Goal: Information Seeking & Learning: Learn about a topic

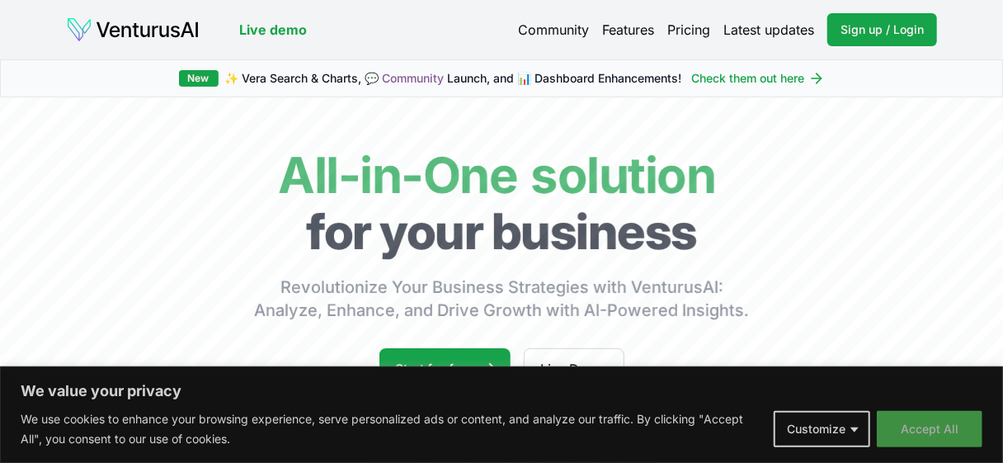
click at [924, 430] on button "Accept All" at bounding box center [929, 429] width 106 height 36
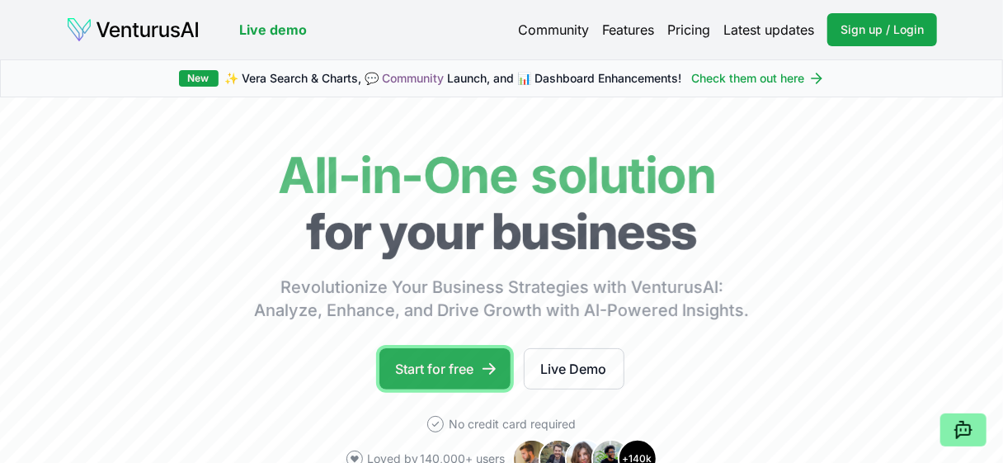
click at [461, 368] on link "Start for free" at bounding box center [444, 368] width 131 height 41
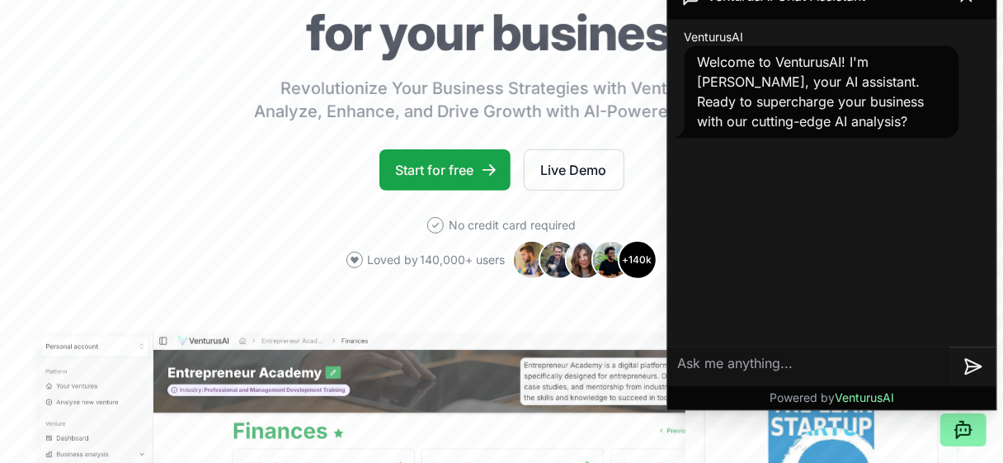
scroll to position [195, 0]
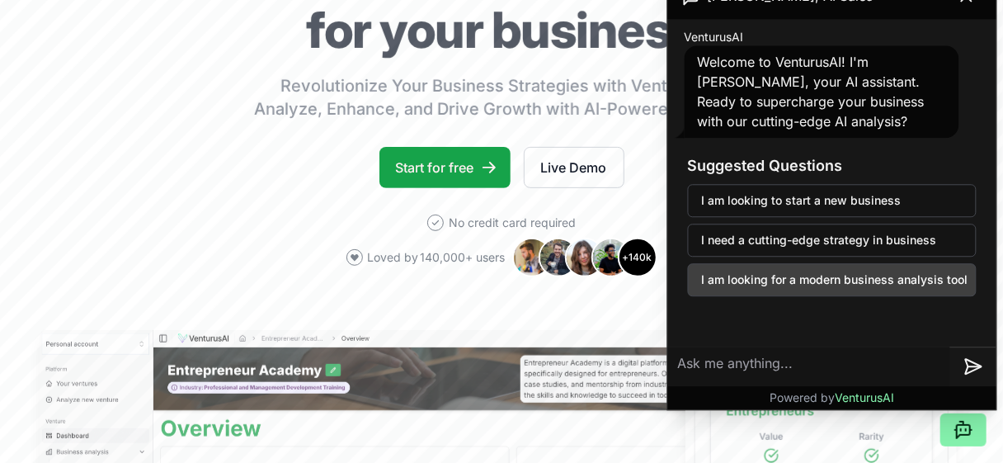
click at [797, 280] on button "I am looking for a modern business analysis tool" at bounding box center [832, 279] width 289 height 33
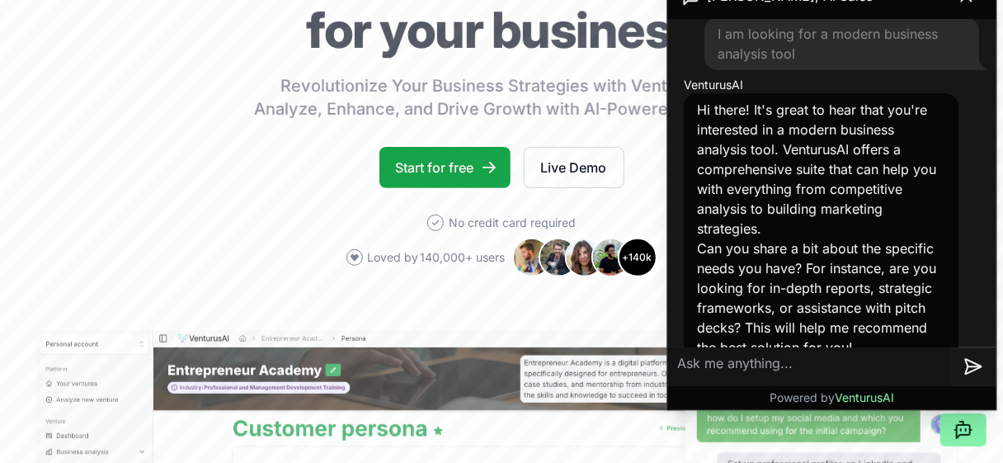
scroll to position [170, 0]
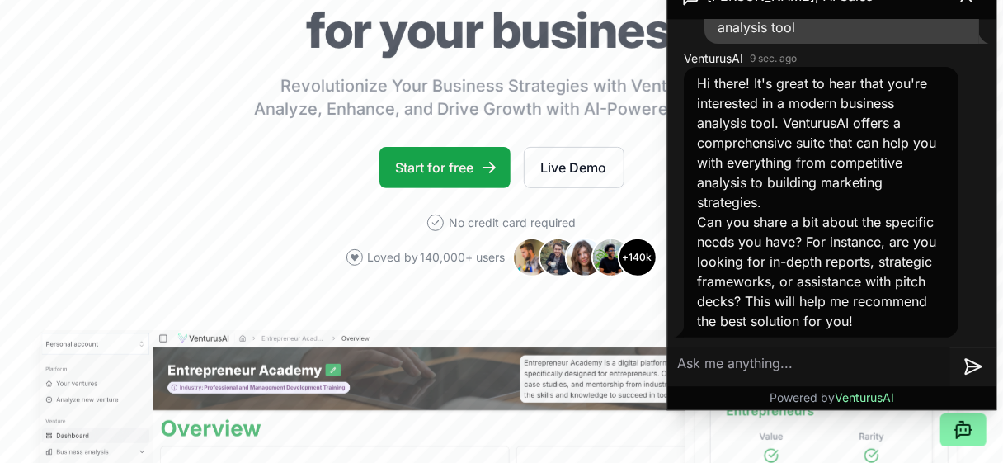
click at [802, 271] on p "Can you share a bit about the specific needs you have? For instance, are you lo…" at bounding box center [821, 271] width 248 height 119
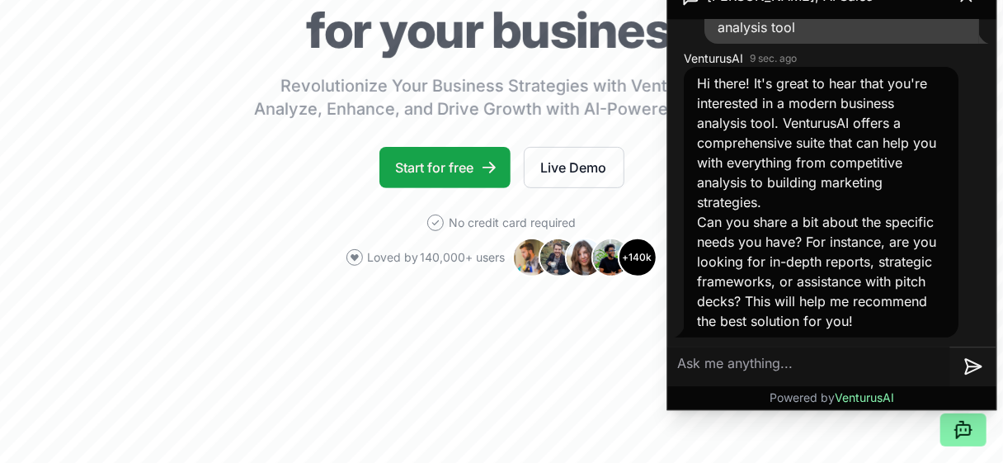
click at [829, 371] on textarea at bounding box center [809, 366] width 282 height 40
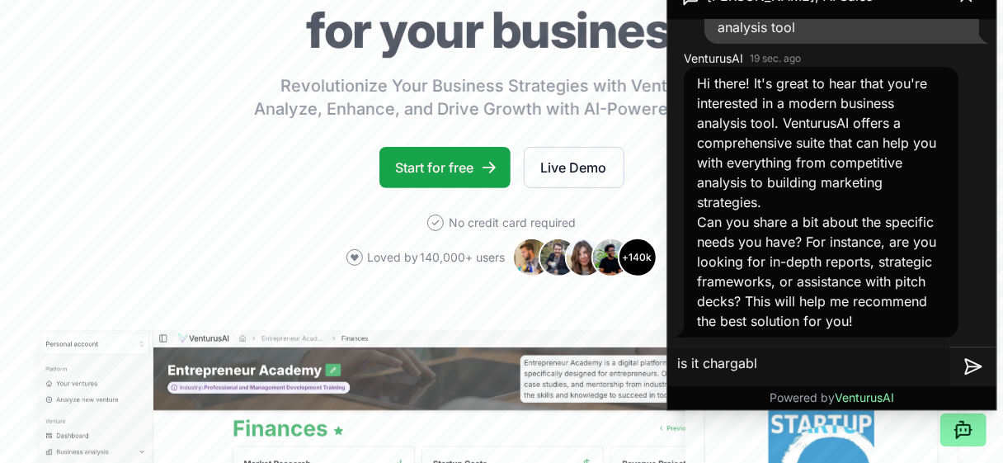
type textarea "is it chargable"
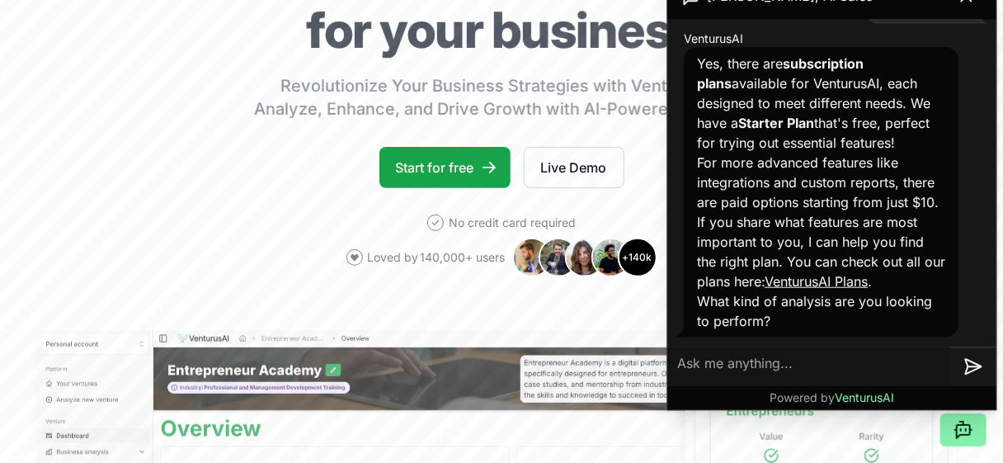
scroll to position [582, 0]
type textarea "free"
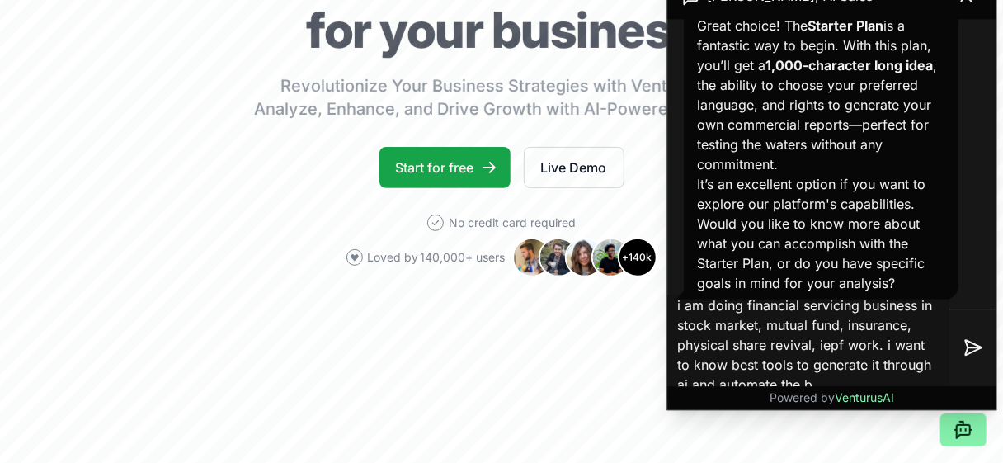
scroll to position [17, 0]
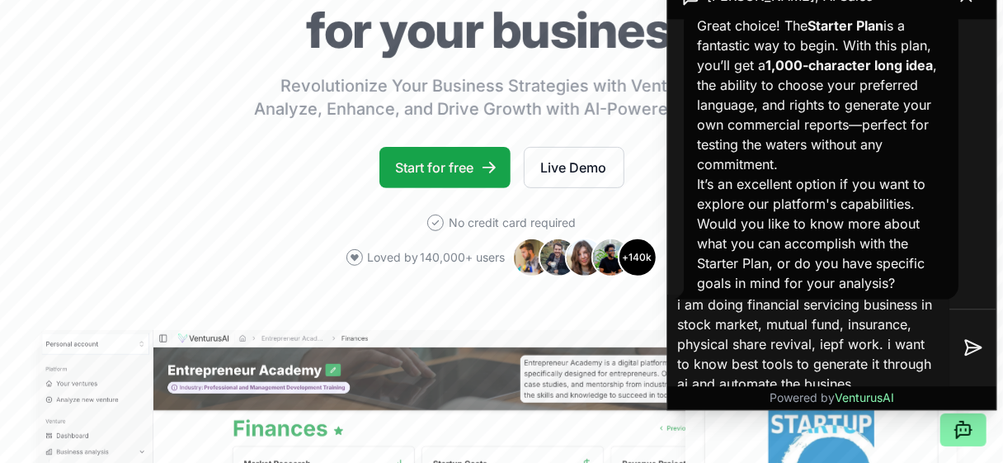
type textarea "i am doing financial servicing business in stock market, mutual fund, insurance…"
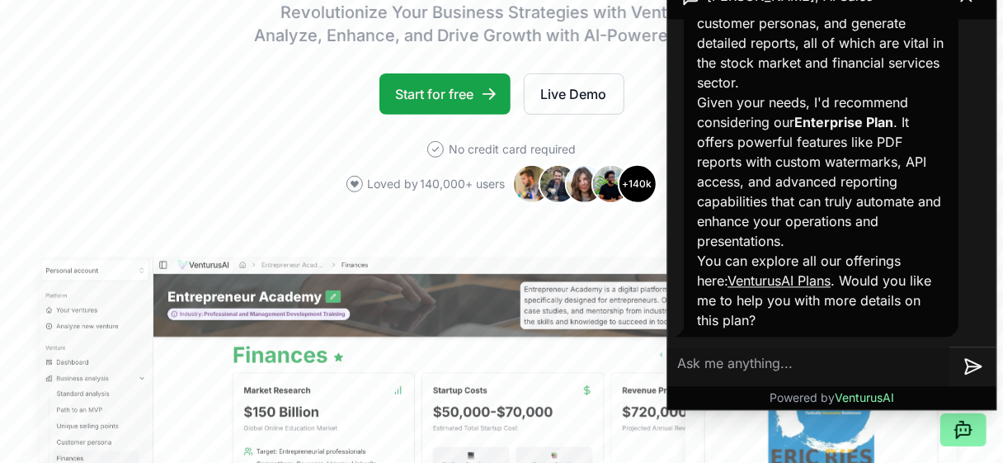
scroll to position [266, 0]
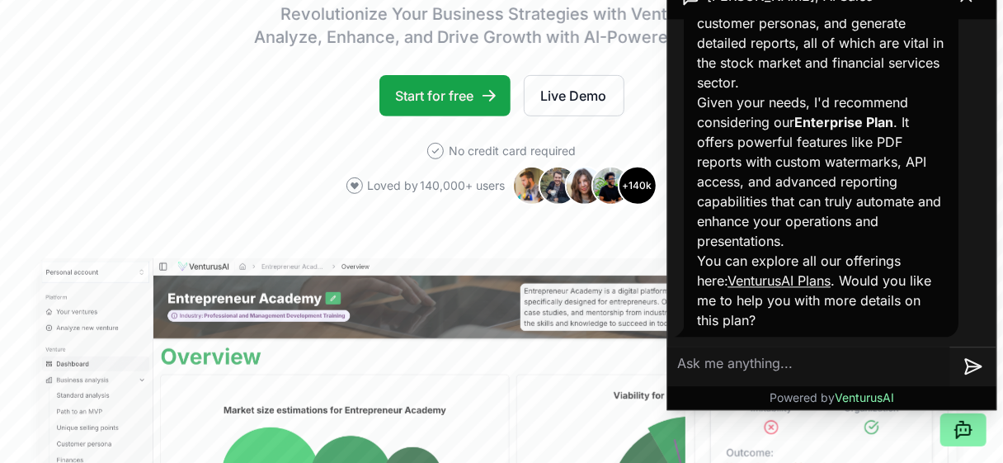
click at [804, 358] on textarea at bounding box center [809, 366] width 282 height 40
type textarea "yes"
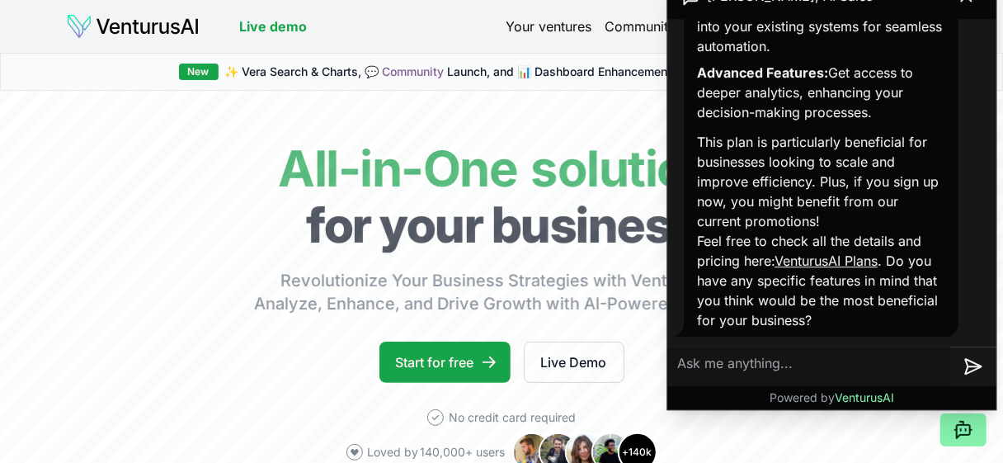
scroll to position [2185, 0]
click at [817, 363] on textarea at bounding box center [809, 366] width 282 height 40
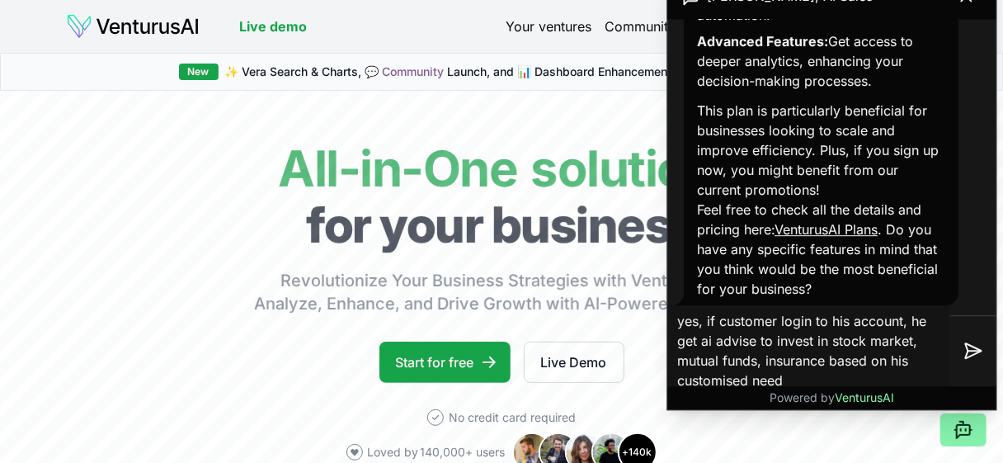
type textarea "yes, if customer login to his account, he get ai advise to invest in stock mark…"
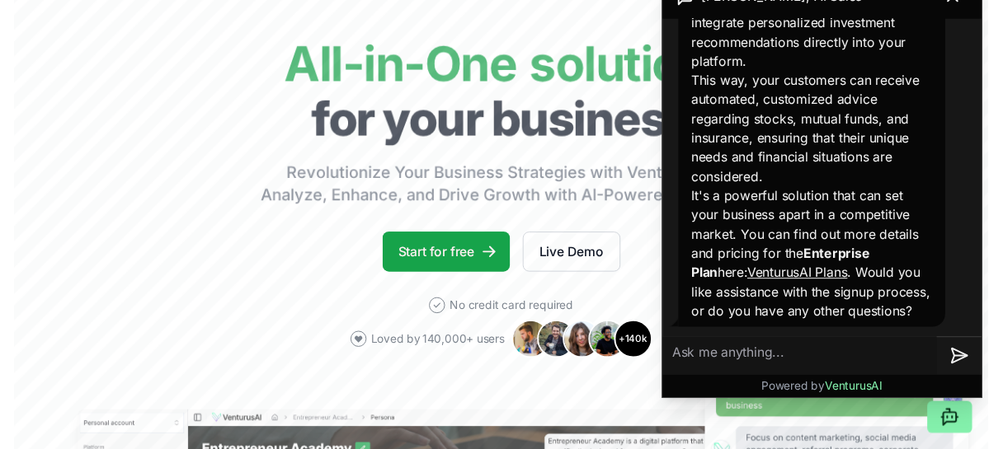
scroll to position [2791, 0]
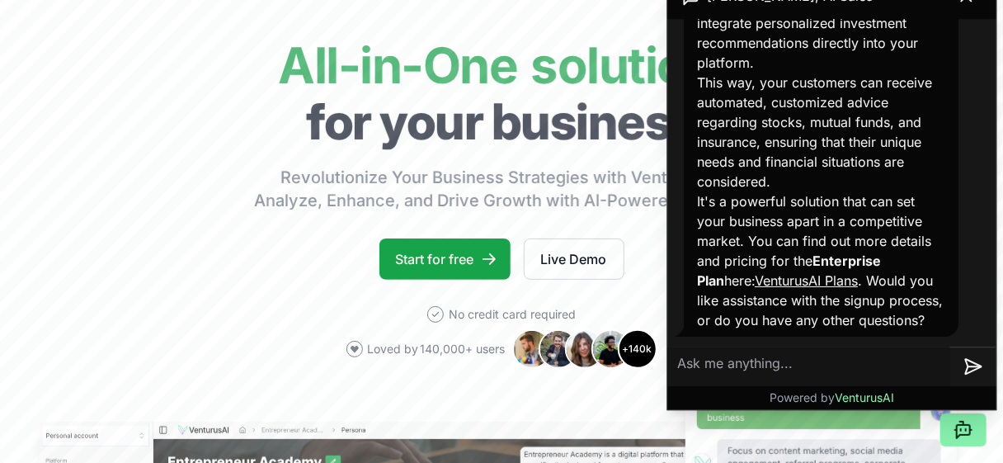
click at [815, 364] on textarea at bounding box center [809, 366] width 282 height 40
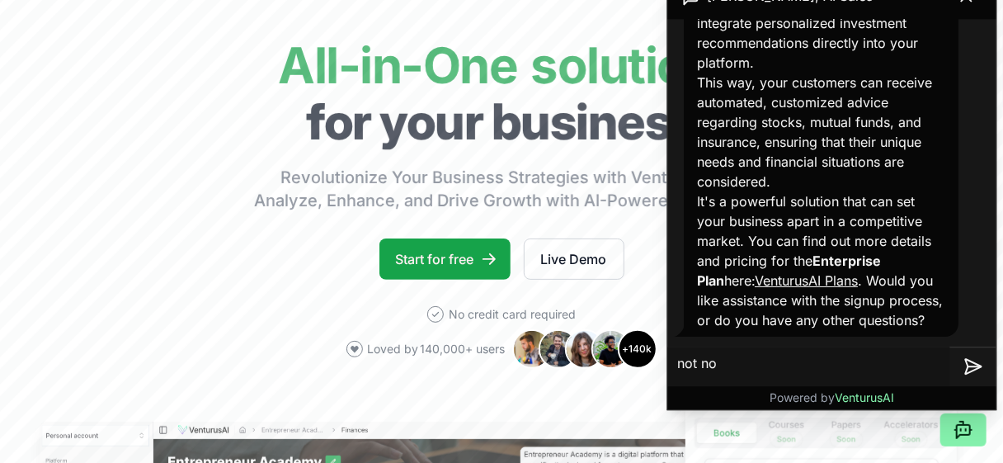
type textarea "not now"
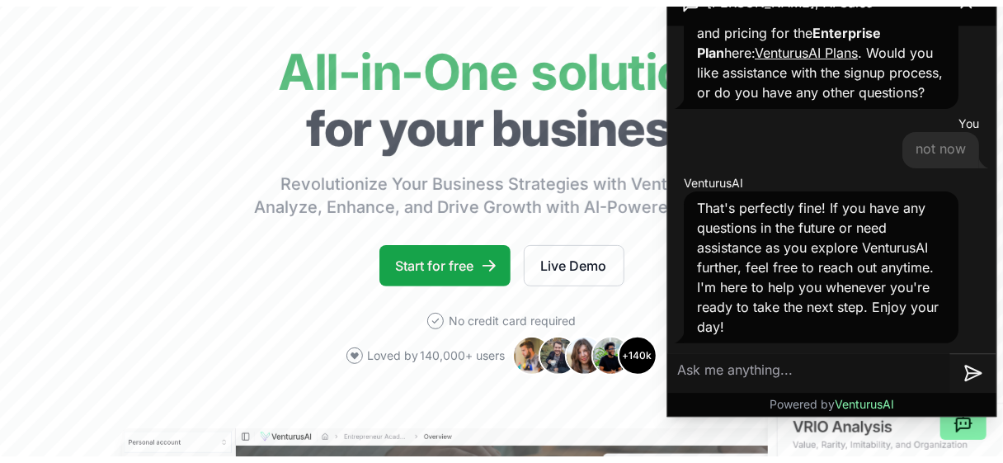
scroll to position [3025, 0]
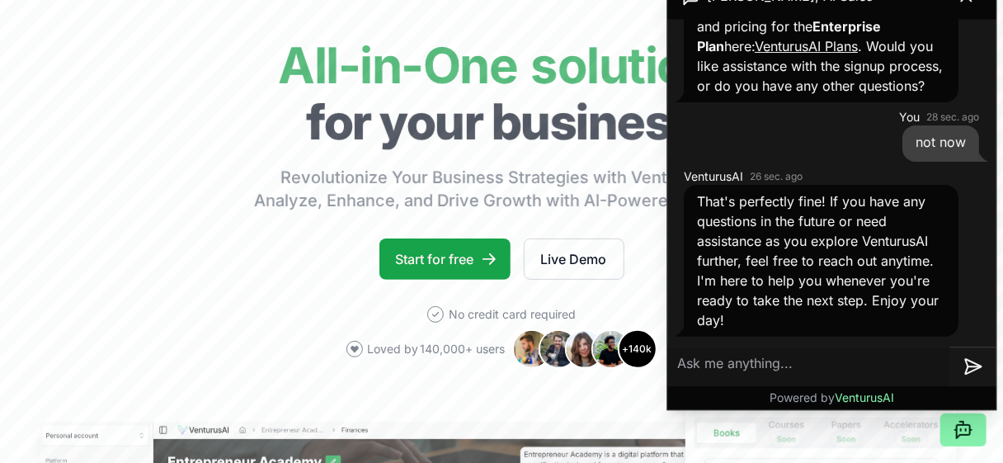
click at [806, 361] on textarea at bounding box center [809, 366] width 282 height 40
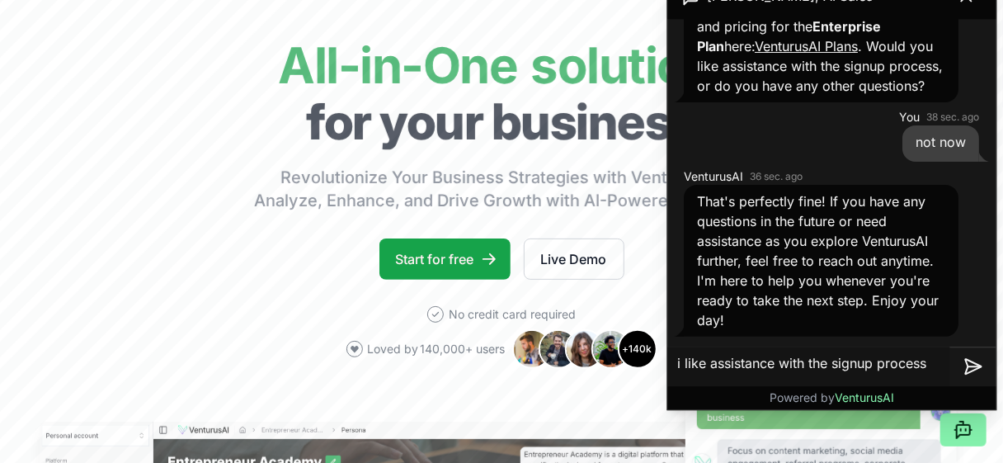
type textarea "i like assistance with the signup process"
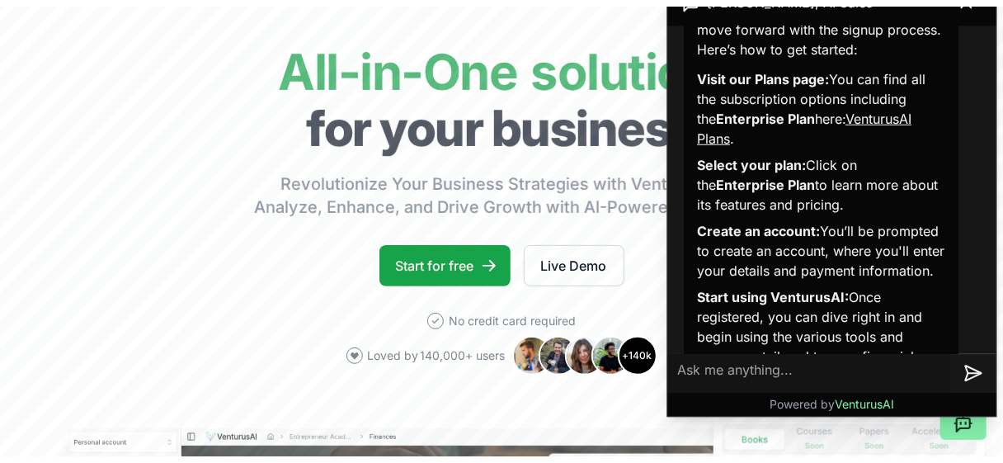
scroll to position [3632, 0]
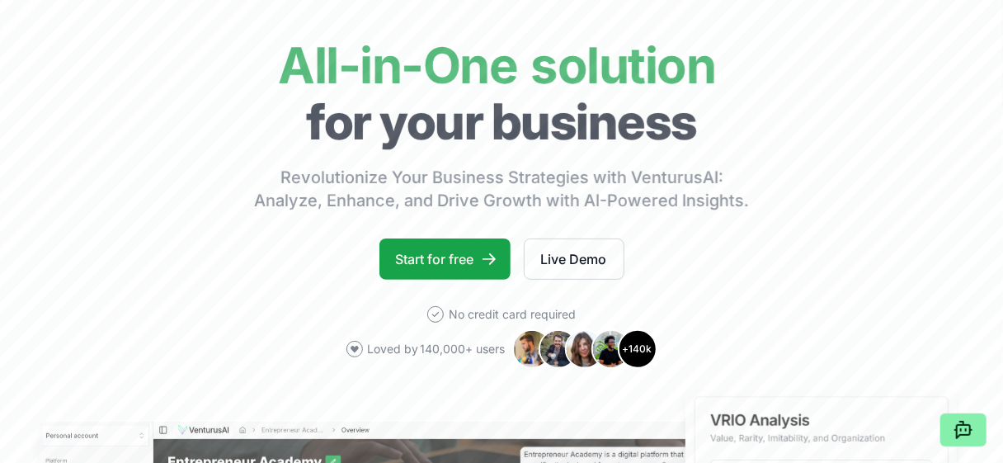
scroll to position [0, 0]
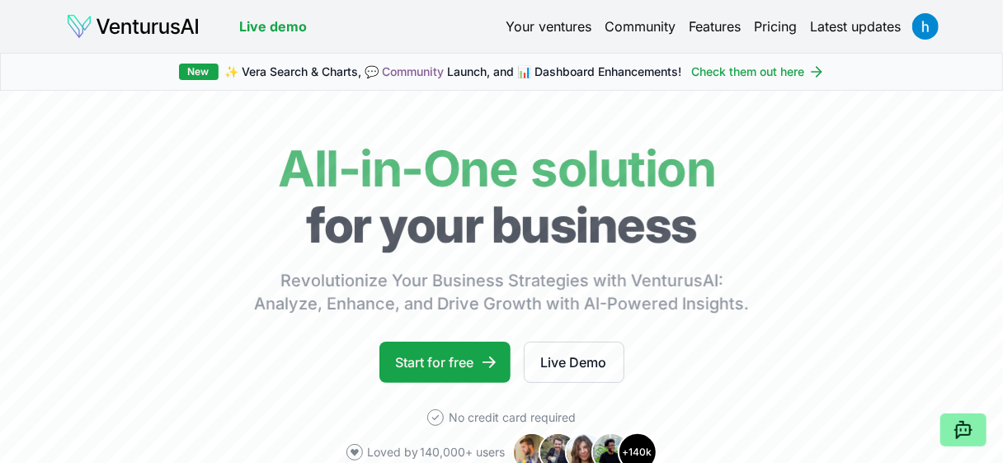
click at [770, 16] on link "Pricing" at bounding box center [775, 26] width 43 height 20
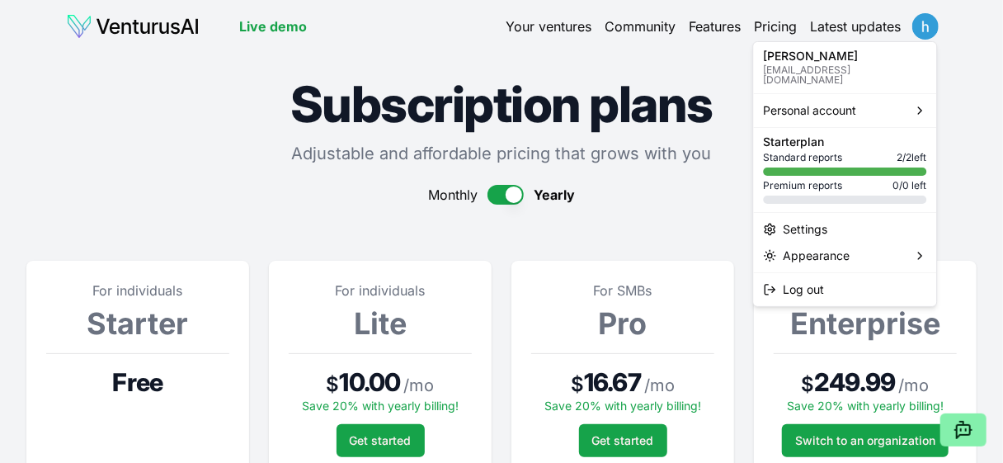
click at [936, 19] on html "We value your privacy We use cookies to enhance your browsing experience, serve…" at bounding box center [501, 231] width 1003 height 463
click at [824, 280] on div "Log out" at bounding box center [845, 289] width 176 height 26
